Goal: Task Accomplishment & Management: Complete application form

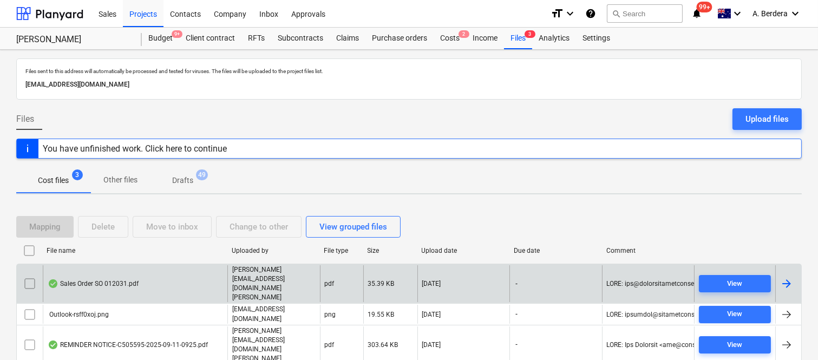
click at [135, 288] on div "Sales Order SO 012031.pdf" at bounding box center [93, 284] width 91 height 9
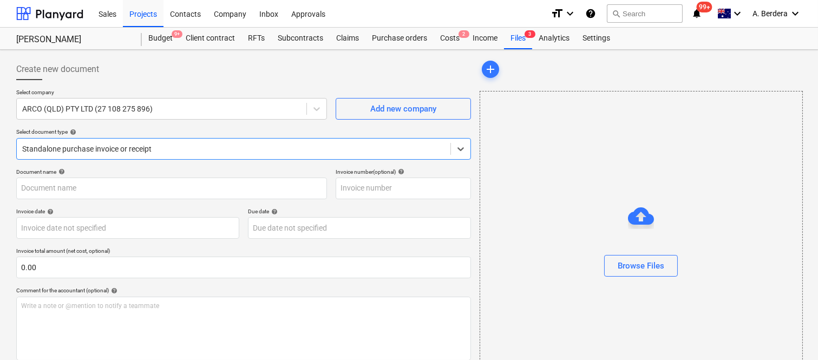
type input "012031"
type input "[DATE]"
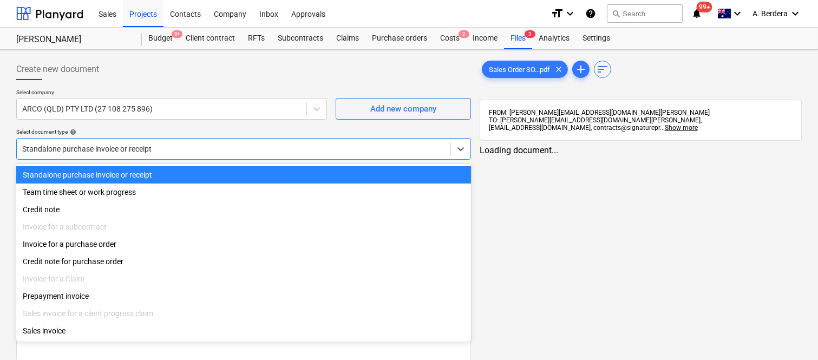
click at [199, 146] on div at bounding box center [233, 149] width 423 height 11
click at [215, 172] on div "Standalone purchase invoice or receipt" at bounding box center [243, 174] width 455 height 17
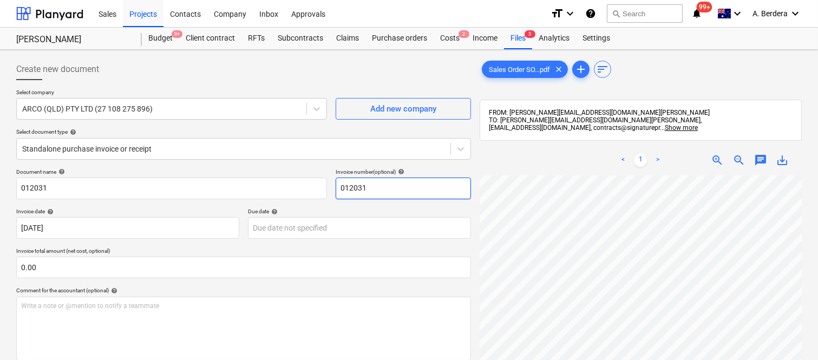
scroll to position [0, 102]
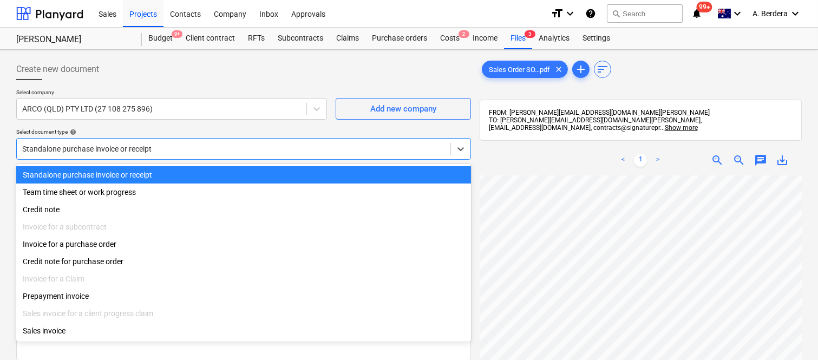
click at [226, 148] on div at bounding box center [233, 149] width 423 height 11
click at [236, 171] on div "Standalone purchase invoice or receipt" at bounding box center [243, 174] width 455 height 17
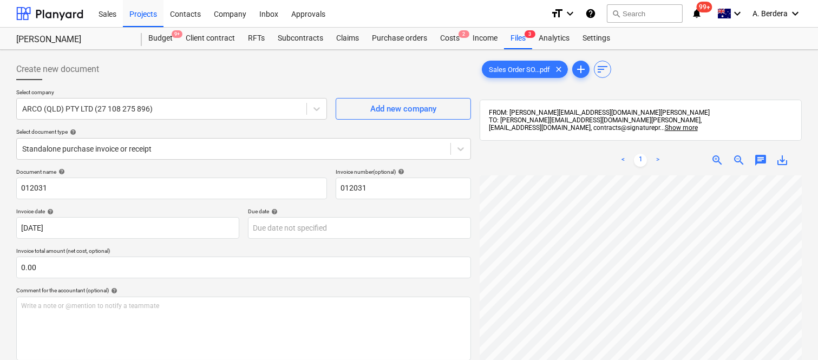
scroll to position [24, 0]
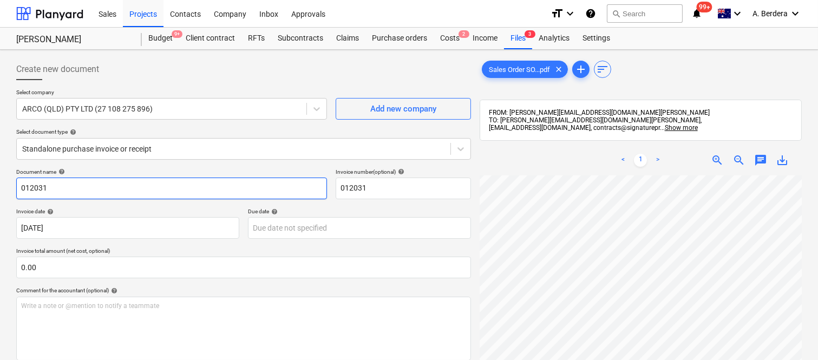
click at [17, 187] on input "012031" at bounding box center [171, 189] width 311 height 22
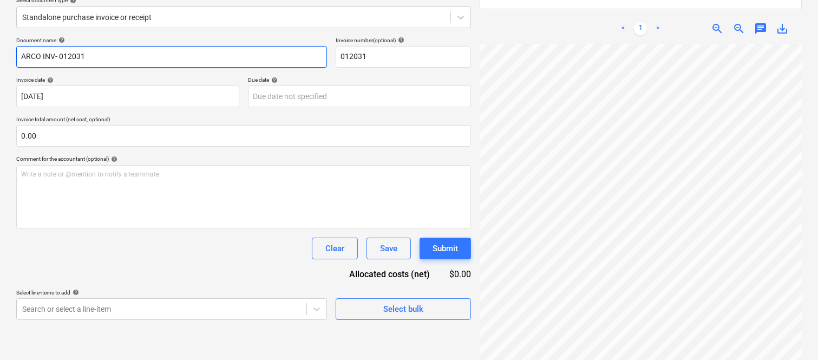
scroll to position [154, 0]
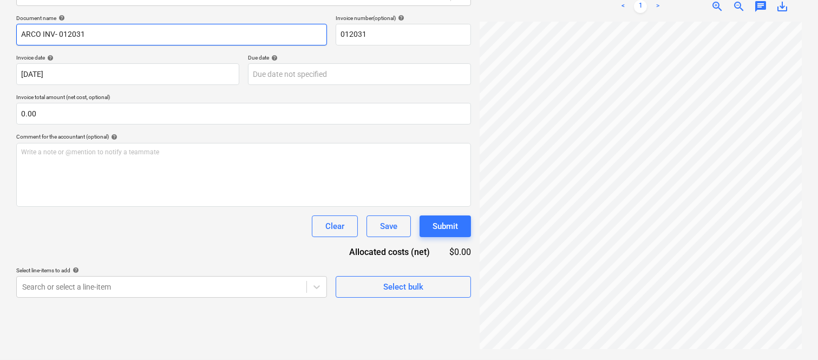
type input "ARCO INV- 012031"
click at [723, 8] on span "zoom_in" at bounding box center [717, 6] width 13 height 13
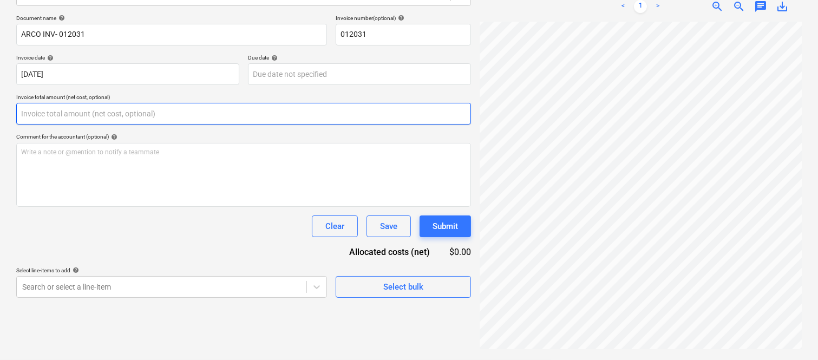
click at [142, 110] on input "text" at bounding box center [243, 114] width 455 height 22
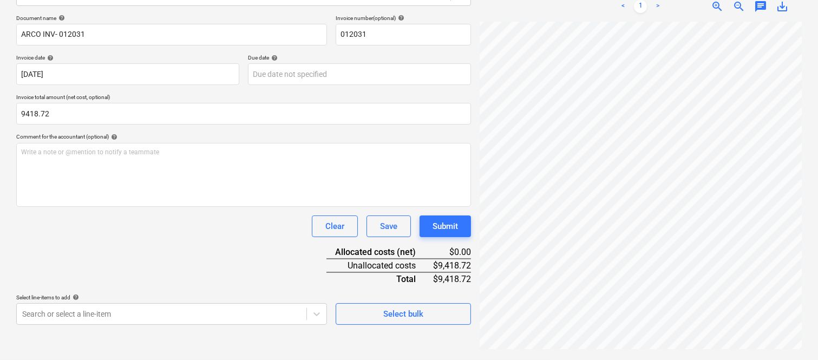
type input "9,418.72"
click at [119, 262] on div "Document name help ARCO INV- 012031 Invoice number (optional) help 012031 Invoi…" at bounding box center [243, 170] width 455 height 310
click at [161, 302] on div "Select line-items to add help Search or select a line-item" at bounding box center [171, 309] width 311 height 31
click at [180, 206] on body "Sales Projects Contacts Company Inbox Approvals format_size keyboard_arrow_down…" at bounding box center [409, 26] width 818 height 360
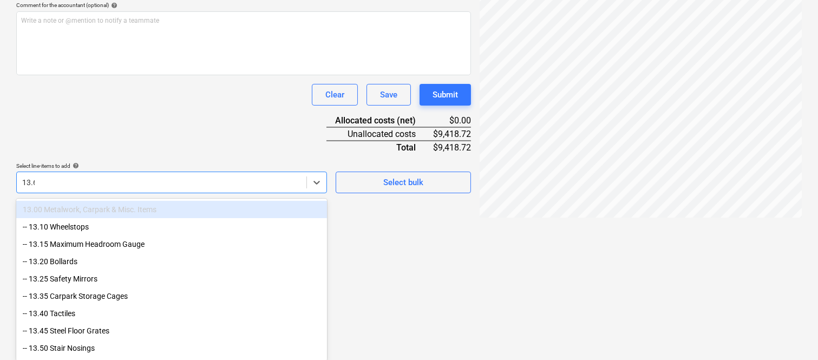
scroll to position [154, 0]
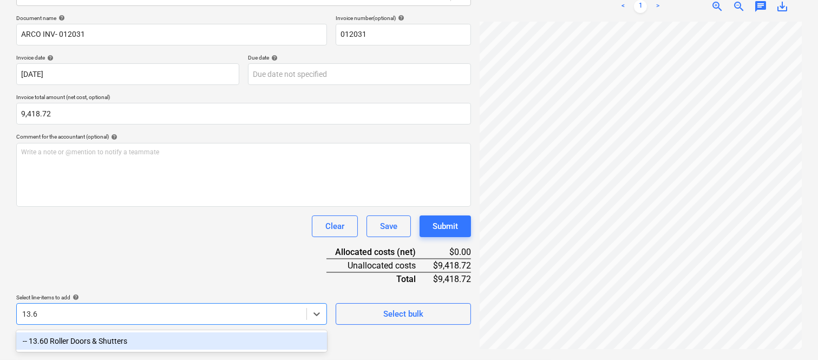
type input "13.60"
click at [163, 333] on div "-- 13.60 Roller Doors & Shutters" at bounding box center [171, 341] width 311 height 17
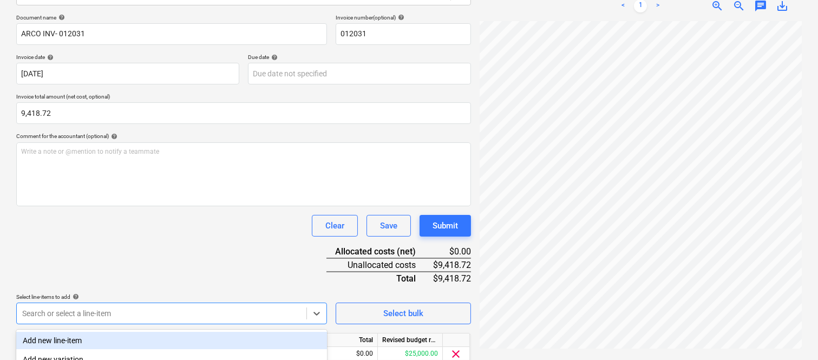
click at [171, 251] on div "Document name help ARCO INV- 012031 Invoice number (optional) help 012031 Invoi…" at bounding box center [243, 205] width 455 height 382
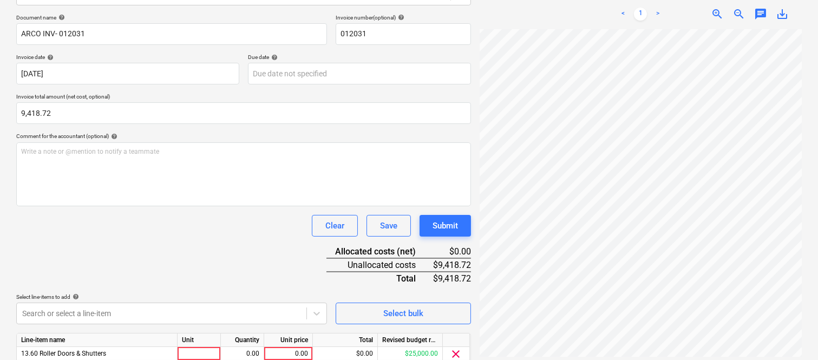
scroll to position [199, 0]
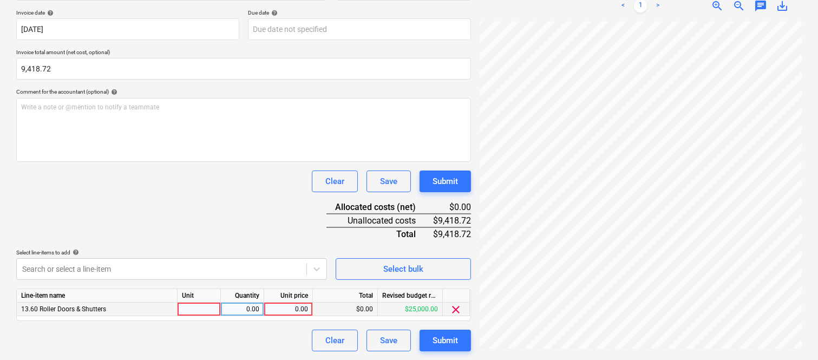
click at [215, 308] on div at bounding box center [199, 310] width 43 height 14
type input "INVOICE"
click at [255, 311] on div "0.00" at bounding box center [242, 310] width 34 height 14
type input "1"
click at [299, 308] on div "0.00" at bounding box center [289, 310] width 40 height 14
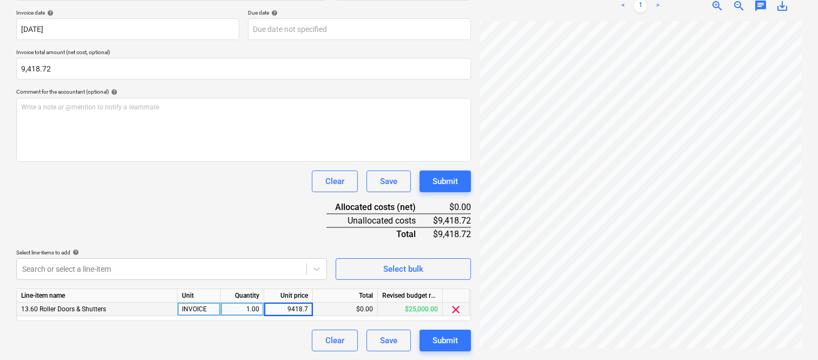
type input "9418.72"
drag, startPoint x: 271, startPoint y: 342, endPoint x: 263, endPoint y: 339, distance: 8.3
click at [271, 342] on div "Clear Save Submit" at bounding box center [243, 341] width 455 height 22
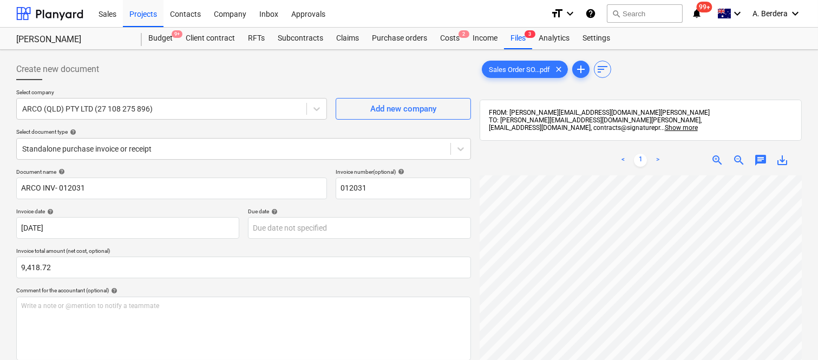
scroll to position [89, 0]
click at [633, 172] on div "< 1 > zoom_in zoom_out chat 0 save_alt" at bounding box center [641, 325] width 322 height 360
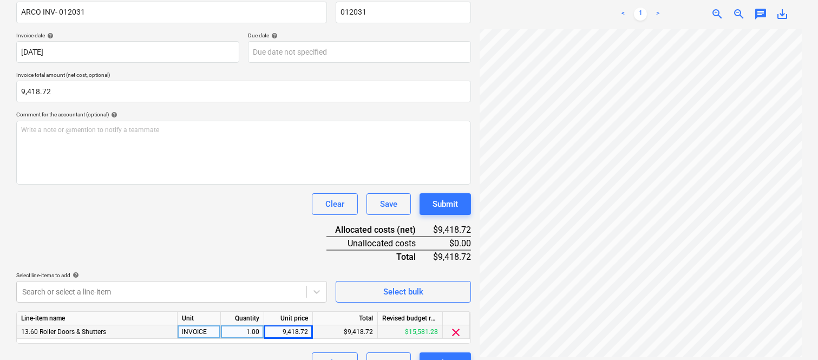
scroll to position [361, 202]
click at [818, 184] on html "Sales Projects Contacts Company Inbox Approvals format_size keyboard_arrow_down…" at bounding box center [409, 4] width 818 height 360
click at [726, 359] on div at bounding box center [641, 194] width 322 height 330
click at [810, 206] on div "Create new document Select company ARCO (QLD) PTY LTD (27 108 275 896) Add new …" at bounding box center [409, 128] width 818 height 509
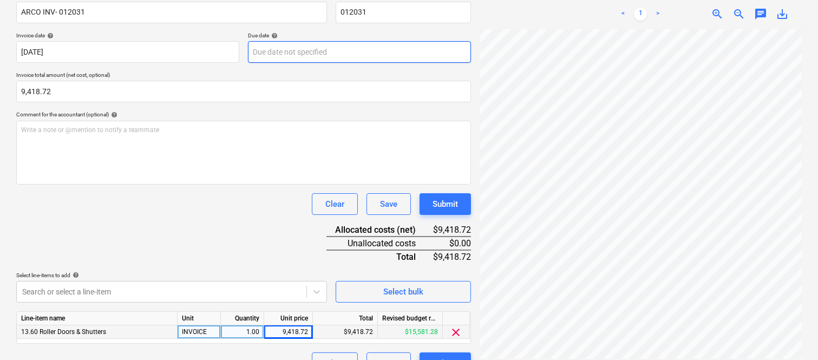
click at [356, 50] on body "Sales Projects Contacts Company Inbox Approvals format_size keyboard_arrow_down…" at bounding box center [409, 4] width 818 height 360
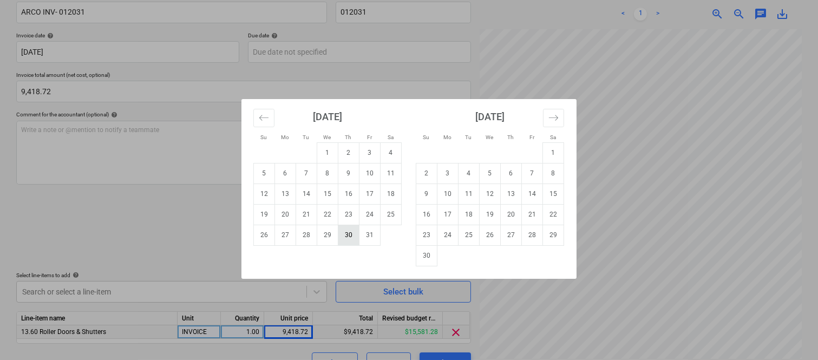
click at [347, 235] on td "30" at bounding box center [349, 235] width 21 height 21
type input "[DATE]"
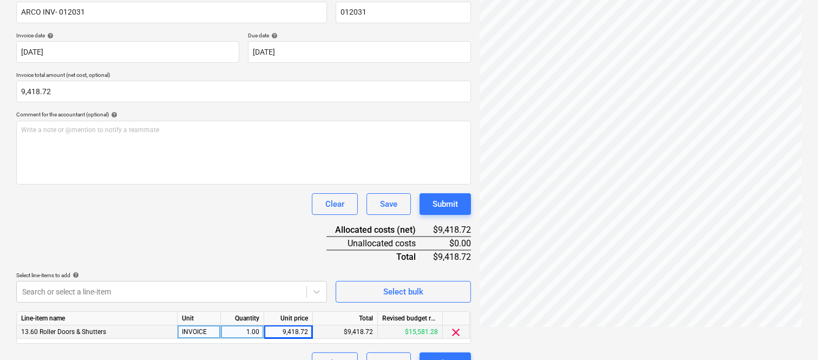
scroll to position [0, 0]
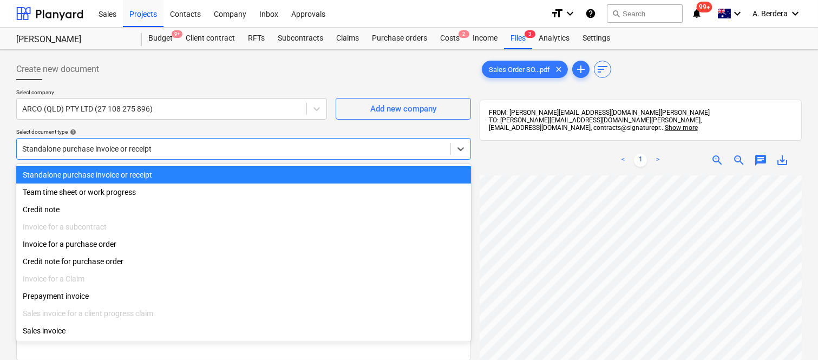
click at [251, 147] on div at bounding box center [233, 149] width 423 height 11
click at [248, 170] on div "Standalone purchase invoice or receipt" at bounding box center [243, 174] width 455 height 17
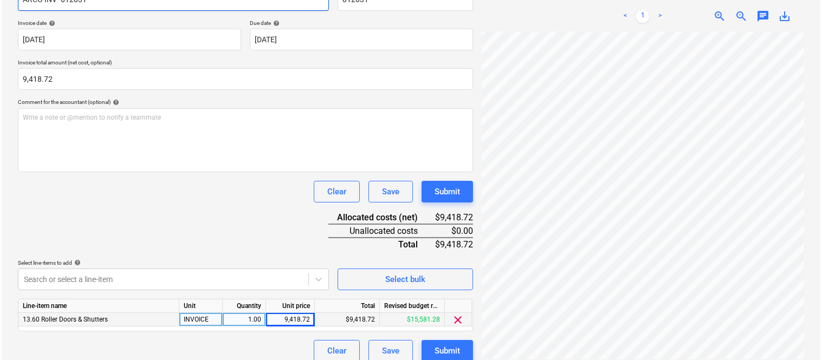
scroll to position [199, 0]
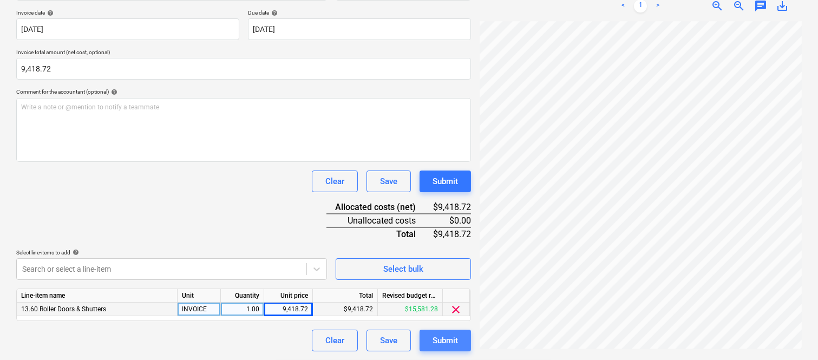
click at [459, 343] on button "Submit" at bounding box center [445, 341] width 51 height 22
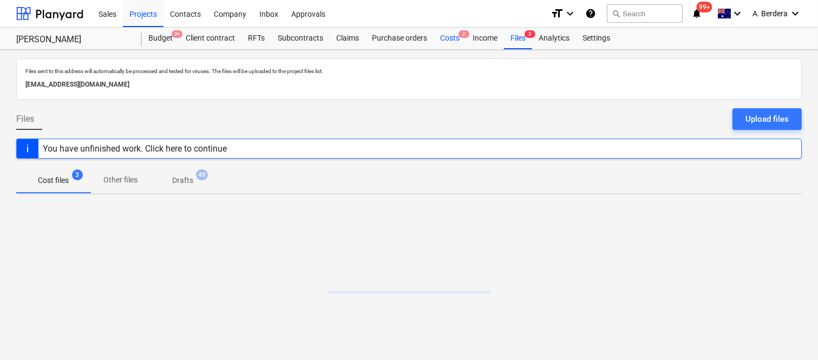
click at [452, 40] on div "Costs 2" at bounding box center [450, 39] width 33 height 22
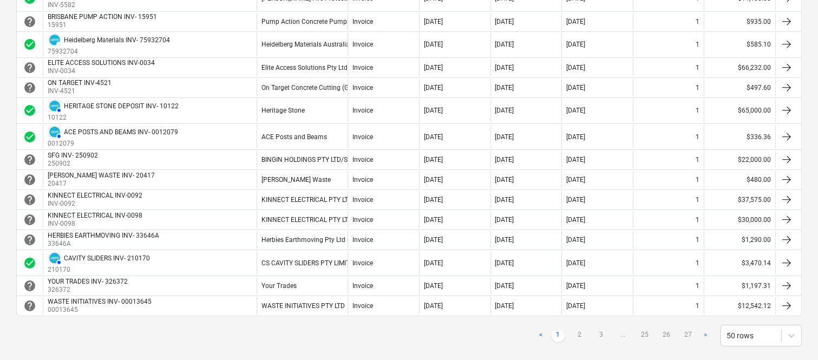
scroll to position [958, 0]
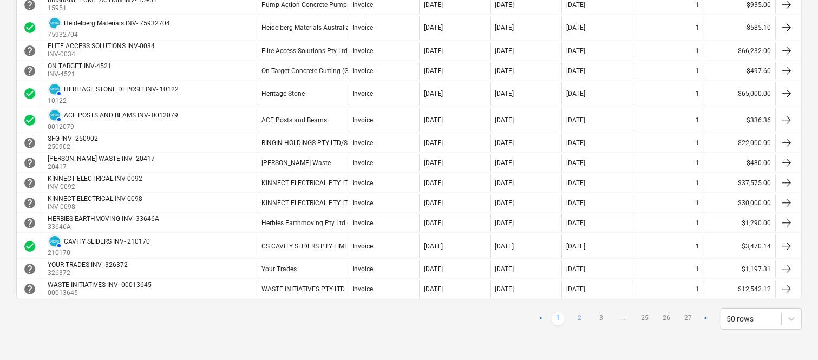
click at [576, 317] on link "2" at bounding box center [580, 319] width 13 height 13
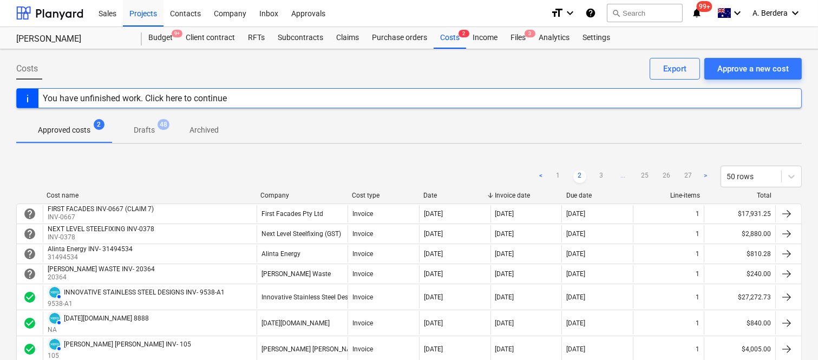
scroll to position [0, 0]
click at [600, 179] on link "3" at bounding box center [601, 177] width 13 height 13
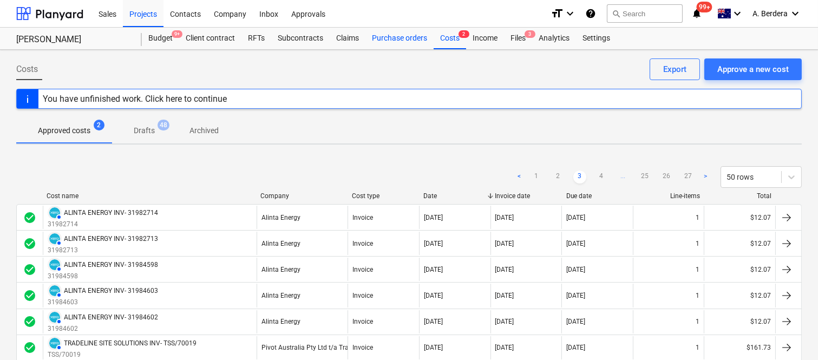
click at [394, 34] on div "Purchase orders" at bounding box center [400, 39] width 68 height 22
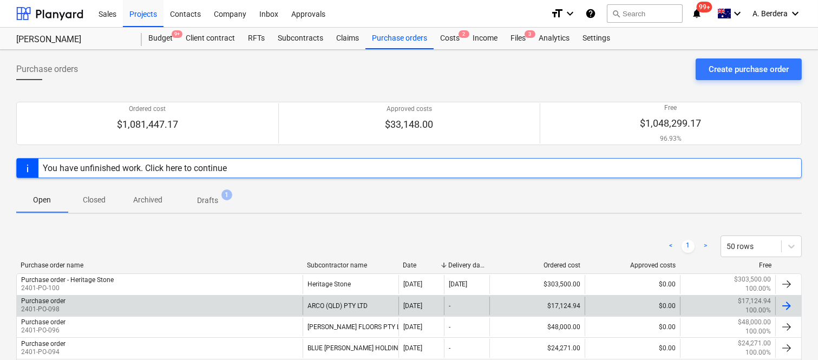
click at [276, 302] on div "Purchase order 2401-PO-098" at bounding box center [160, 306] width 286 height 18
